Goal: Learn about a topic: Learn about a topic

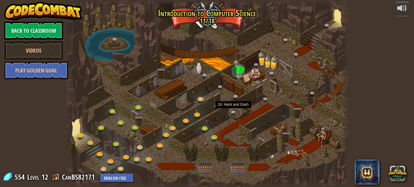
click at [231, 114] on link at bounding box center [235, 113] width 12 height 9
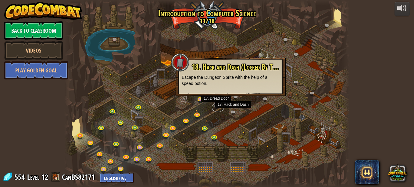
click at [215, 103] on link at bounding box center [218, 106] width 12 height 9
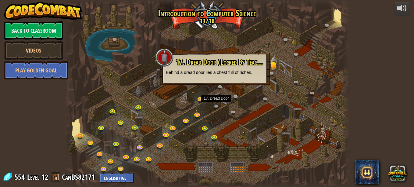
click at [275, 137] on div at bounding box center [206, 93] width 285 height 187
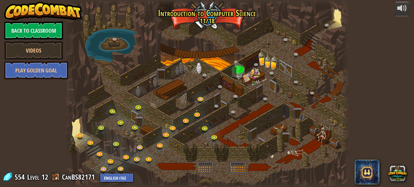
click at [215, 90] on div at bounding box center [206, 93] width 285 height 187
click at [217, 88] on link at bounding box center [221, 87] width 12 height 9
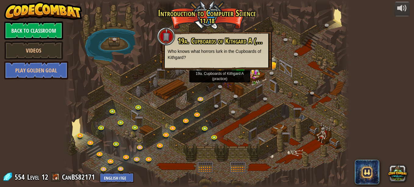
click at [177, 89] on div at bounding box center [206, 93] width 285 height 187
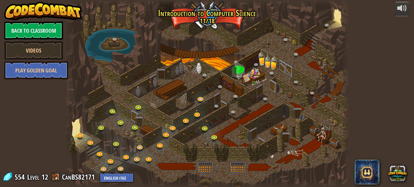
click at [177, 89] on div at bounding box center [206, 93] width 285 height 187
click at [111, 41] on link at bounding box center [116, 40] width 12 height 9
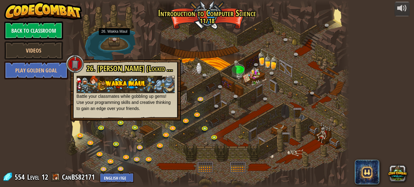
click at [148, 31] on div at bounding box center [206, 93] width 285 height 187
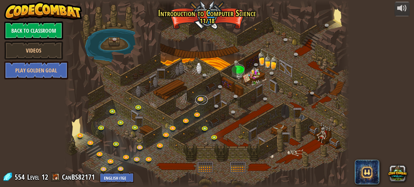
drag, startPoint x: 28, startPoint y: 184, endPoint x: 207, endPoint y: 98, distance: 198.1
click at [207, 98] on link at bounding box center [201, 99] width 12 height 9
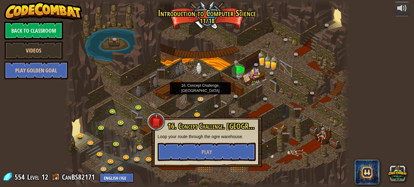
click at [272, 86] on div at bounding box center [206, 93] width 285 height 187
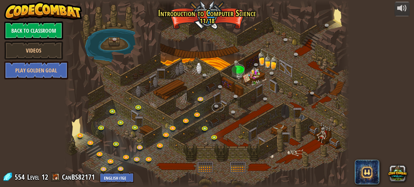
click at [215, 105] on link at bounding box center [218, 106] width 12 height 9
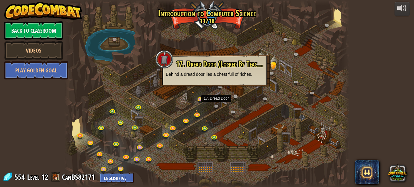
click at [191, 97] on div at bounding box center [206, 93] width 285 height 187
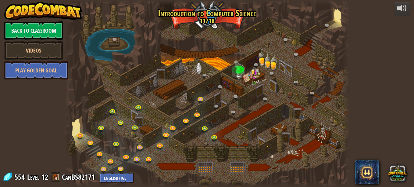
click at [332, 98] on div at bounding box center [206, 93] width 285 height 187
drag, startPoint x: 218, startPoint y: 110, endPoint x: 234, endPoint y: 116, distance: 17.9
click at [234, 116] on link at bounding box center [235, 113] width 12 height 9
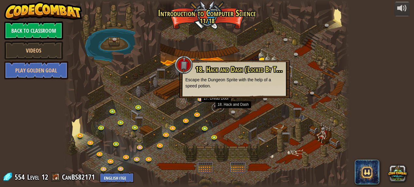
click at [219, 108] on link at bounding box center [218, 106] width 12 height 9
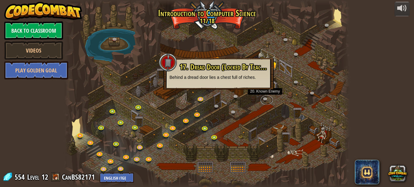
click at [263, 98] on link at bounding box center [267, 99] width 12 height 9
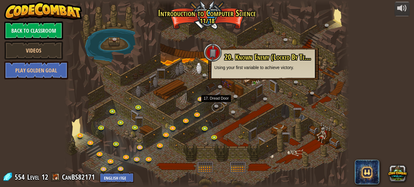
click at [216, 107] on link at bounding box center [218, 106] width 12 height 9
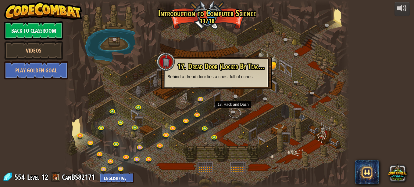
click at [232, 114] on link at bounding box center [235, 113] width 12 height 9
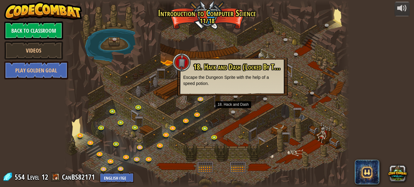
click at [235, 123] on div at bounding box center [206, 93] width 285 height 187
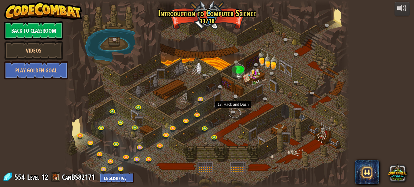
click at [234, 117] on link at bounding box center [235, 113] width 12 height 9
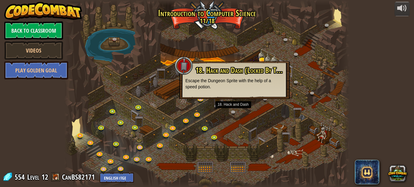
click at [262, 126] on div at bounding box center [206, 93] width 285 height 187
